Goal: Information Seeking & Learning: Learn about a topic

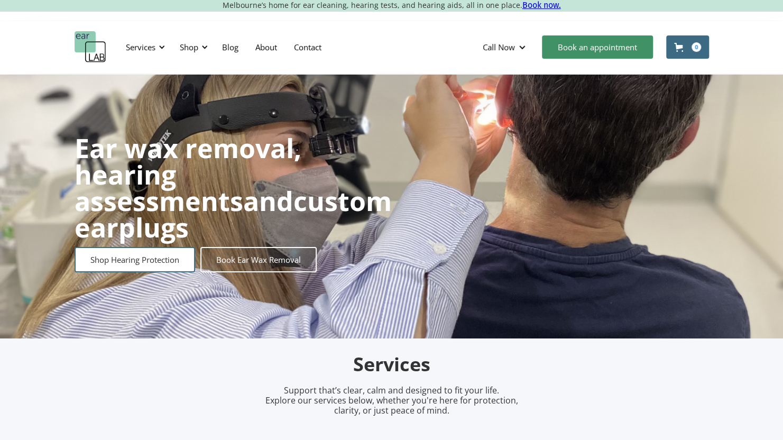
click at [124, 253] on link "Shop Hearing Protection" at bounding box center [135, 259] width 121 height 25
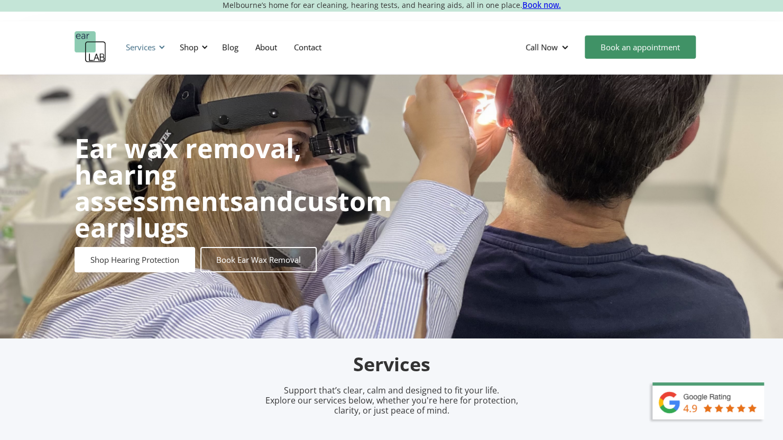
click at [163, 44] on div at bounding box center [161, 46] width 7 height 7
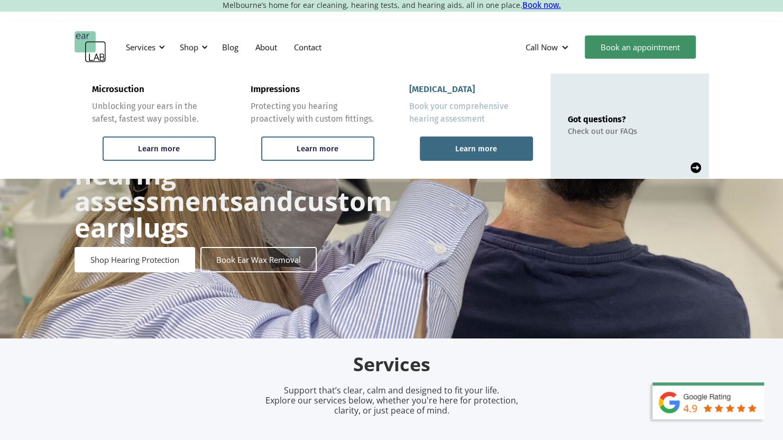
click at [485, 147] on div "Learn more" at bounding box center [476, 149] width 42 height 10
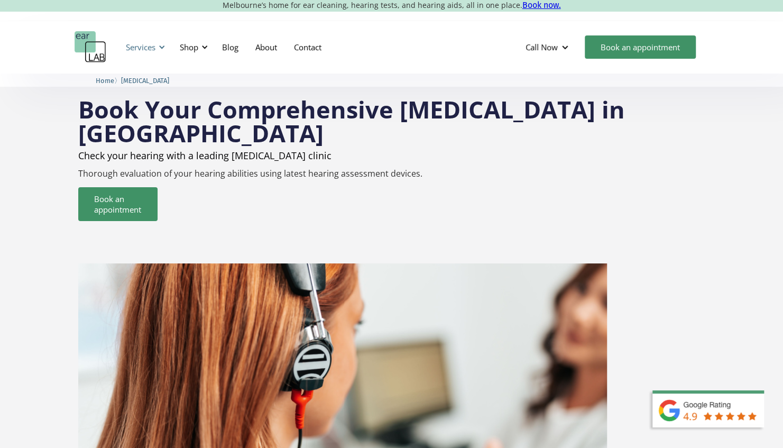
click at [163, 44] on div at bounding box center [161, 46] width 7 height 7
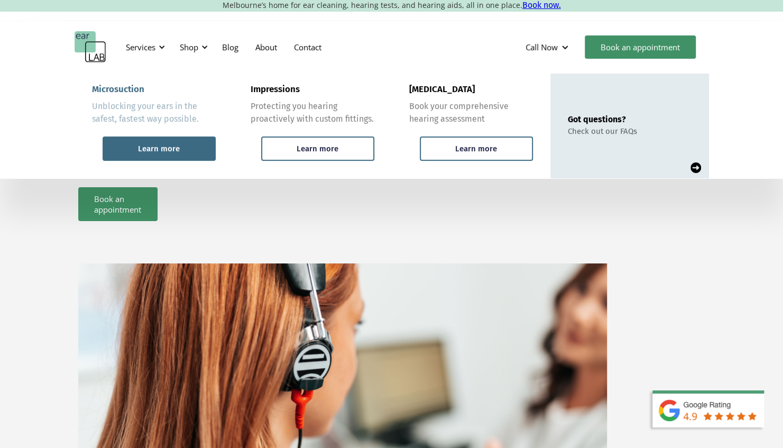
click at [156, 150] on div "Learn more" at bounding box center [159, 149] width 42 height 10
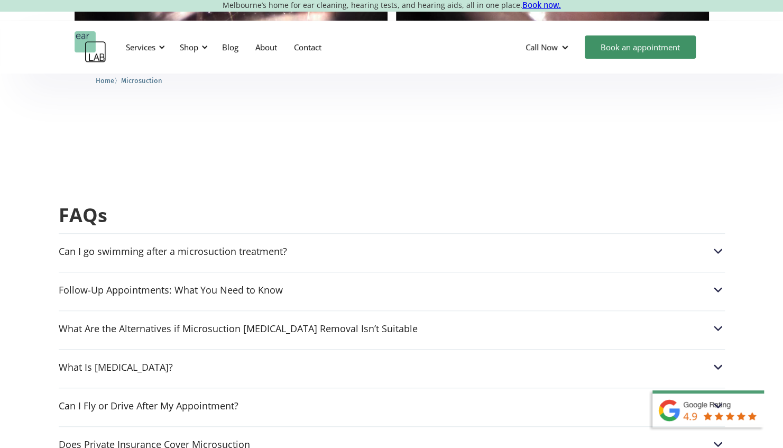
scroll to position [2555, 0]
click at [199, 245] on div "Can I go swimming after a microsuction treatment?" at bounding box center [173, 250] width 228 height 11
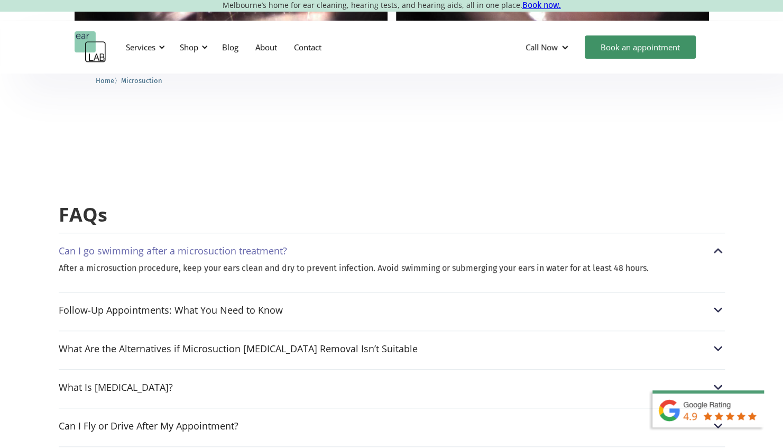
click at [199, 244] on div "Can I go swimming after a microsuction treatment?" at bounding box center [392, 251] width 666 height 14
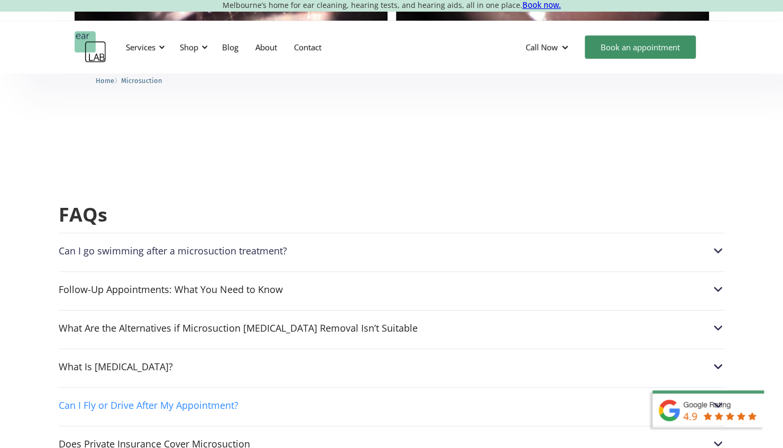
click at [212, 400] on div "Can I Fly or Drive After My Appointment?" at bounding box center [149, 405] width 180 height 11
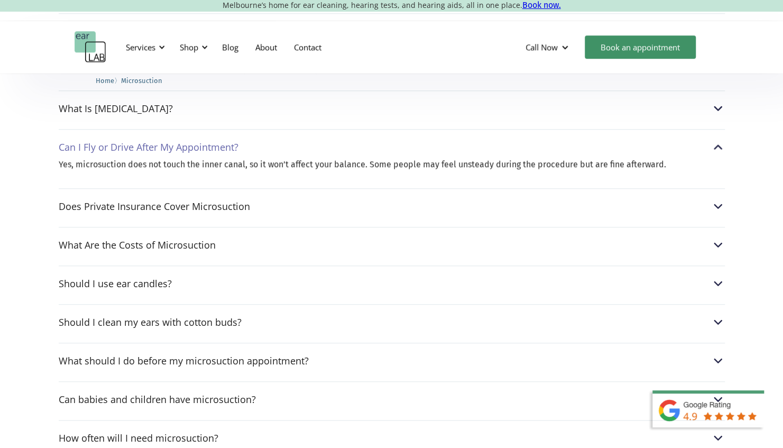
scroll to position [2799, 0]
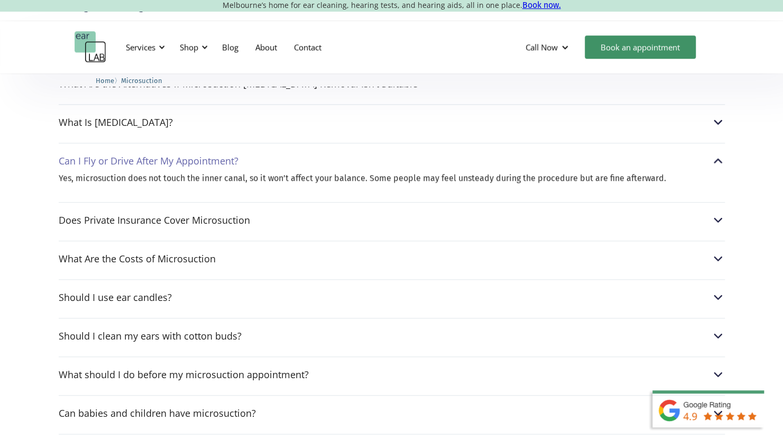
click at [189, 202] on div "Does Private Insurance Cover Microsuction Most health insurance plans only cove…" at bounding box center [392, 217] width 666 height 30
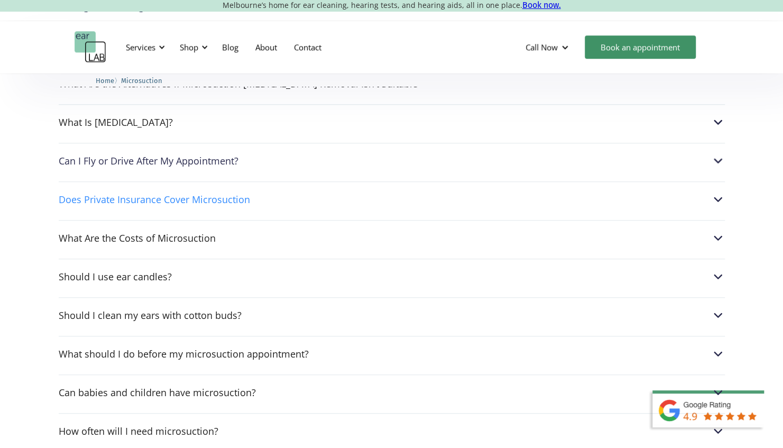
click at [196, 194] on div "Does Private Insurance Cover Microsuction" at bounding box center [154, 199] width 191 height 11
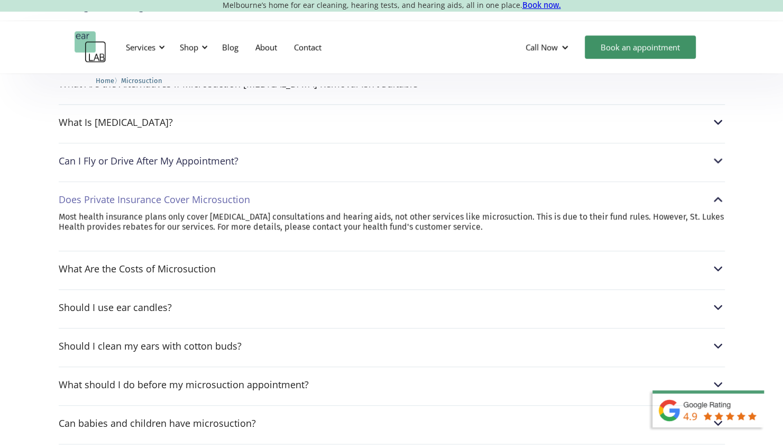
click at [199, 194] on div "Does Private Insurance Cover Microsuction" at bounding box center [154, 199] width 191 height 11
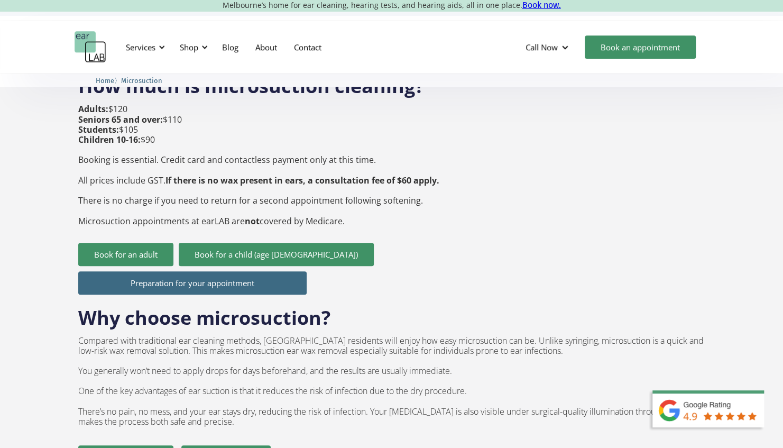
scroll to position [0, 0]
